Goal: Navigation & Orientation: Understand site structure

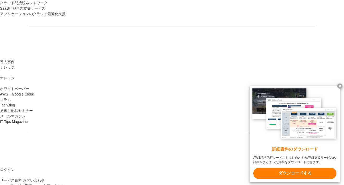
scroll to position [730, 0]
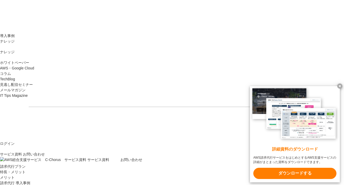
click at [340, 84] on x-t at bounding box center [339, 85] width 5 height 5
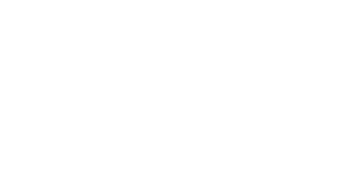
scroll to position [1356, 0]
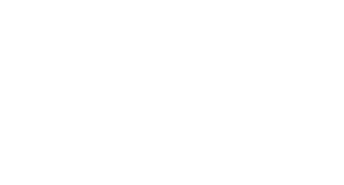
scroll to position [4093, 0]
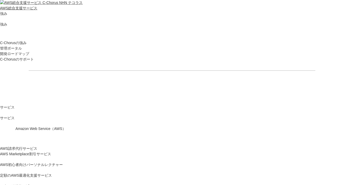
click at [32, 5] on img at bounding box center [29, 2] width 58 height 5
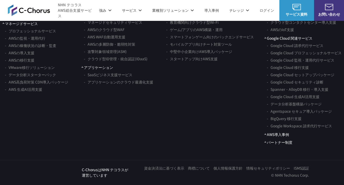
scroll to position [3143, 0]
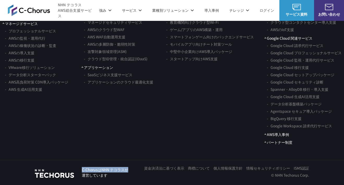
drag, startPoint x: 132, startPoint y: 168, endPoint x: 83, endPoint y: 167, distance: 48.8
click at [83, 167] on div "NHN テコラス C-ChorusはNHN テコラスが 運営しています 資金決済法に基づく表示 商標について 個人情報保護方針 情報セキュリティポリシー IS…" at bounding box center [172, 171] width 274 height 13
copy p "C-ChorusはNHN テコラスが"
